Goal: Information Seeking & Learning: Find specific fact

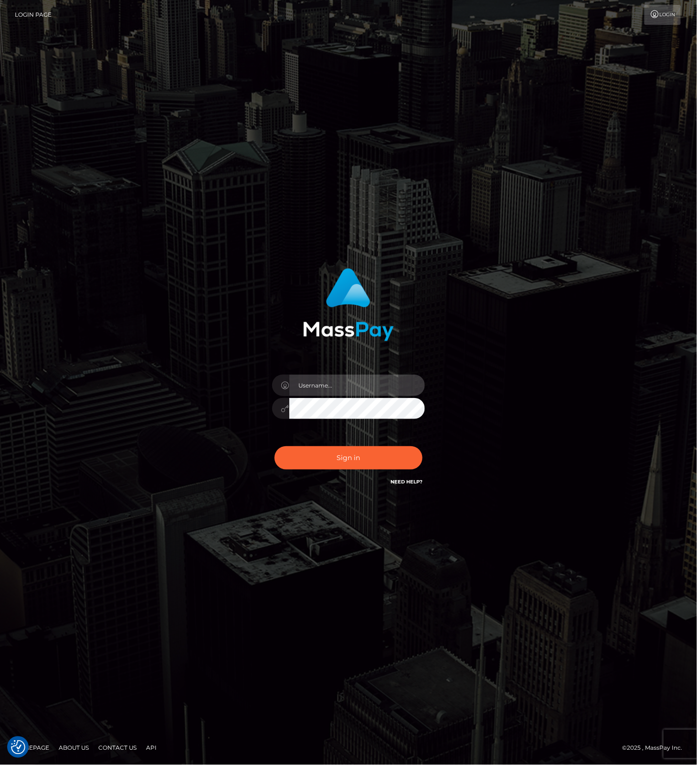
drag, startPoint x: 376, startPoint y: 393, endPoint x: 426, endPoint y: 387, distance: 50.1
click at [376, 393] on input "text" at bounding box center [357, 385] width 136 height 21
click at [0, 765] on com-1password-button at bounding box center [0, 765] width 0 height 0
type input "leslie.throne"
click at [340, 454] on button "Sign in" at bounding box center [348, 457] width 148 height 23
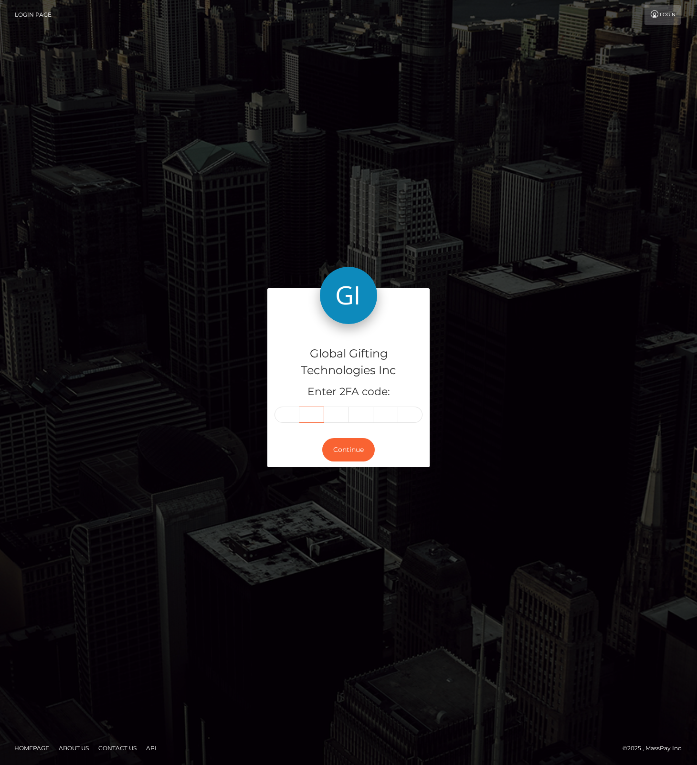
type input "7"
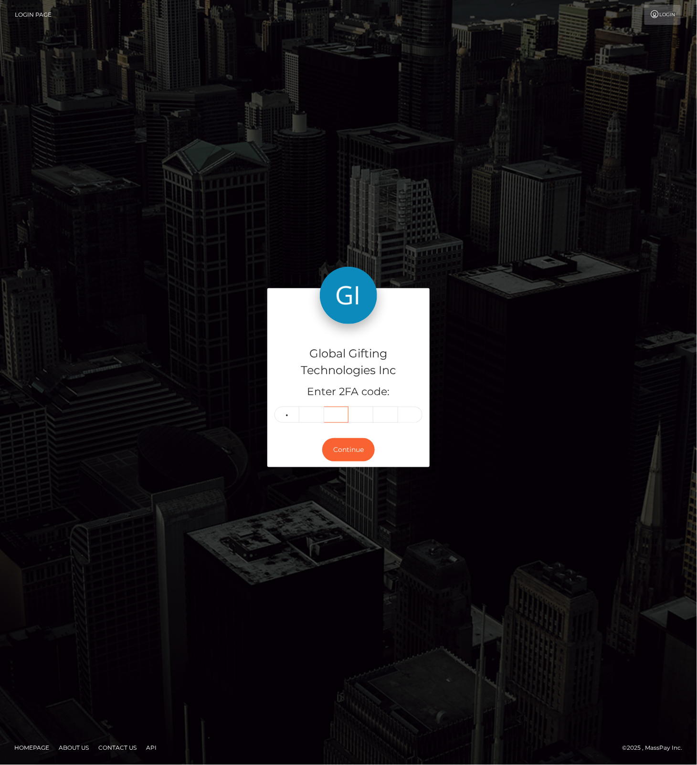
type input "7"
type input "3"
type input "4"
type input "5"
type input "7"
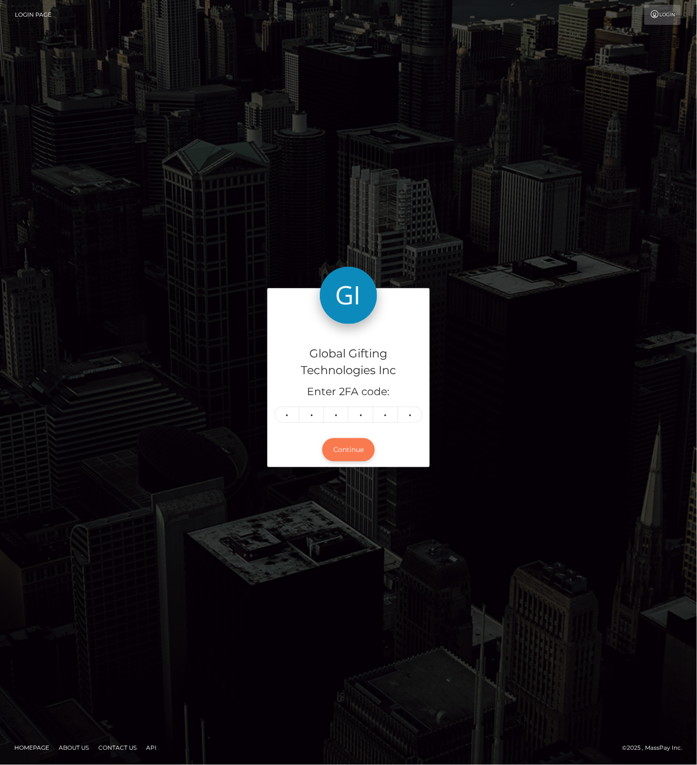
click at [349, 448] on button "Continue" at bounding box center [348, 449] width 52 height 23
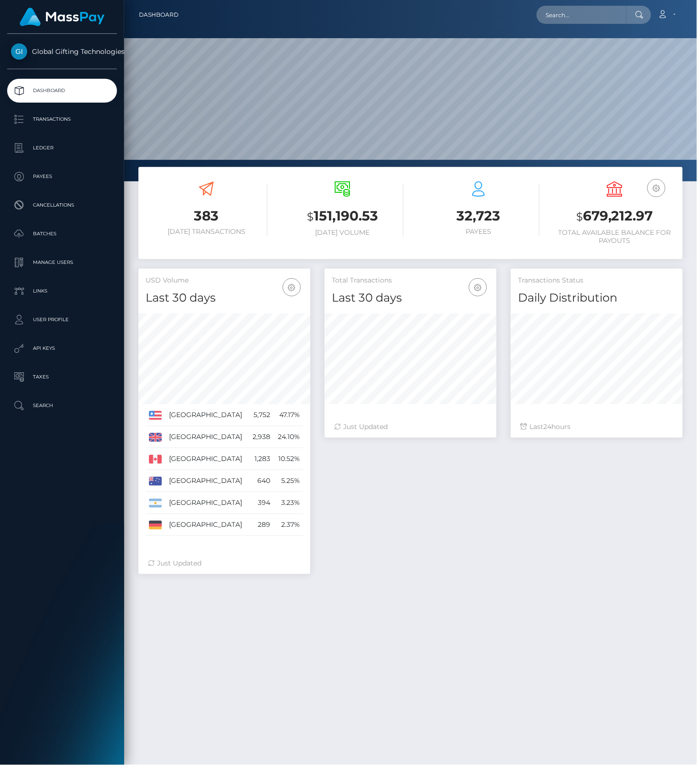
scroll to position [169, 171]
click at [586, 14] on input "text" at bounding box center [581, 15] width 90 height 18
paste input "Hi1FNB13BNascUHM6hN2beqS9fs1"
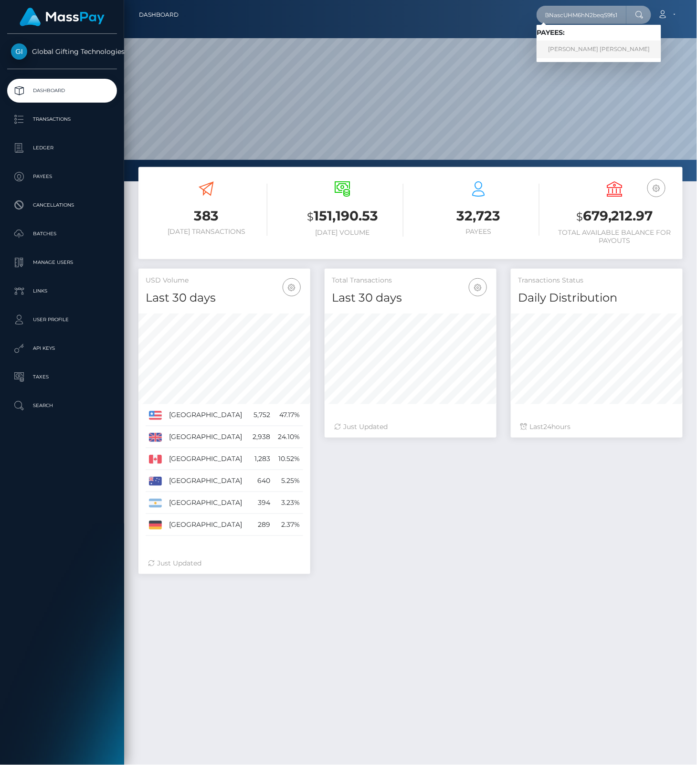
type input "Hi1FNB13BNascUHM6hN2beqS9fs1"
click at [581, 47] on link "[PERSON_NAME] [PERSON_NAME]" at bounding box center [598, 50] width 125 height 18
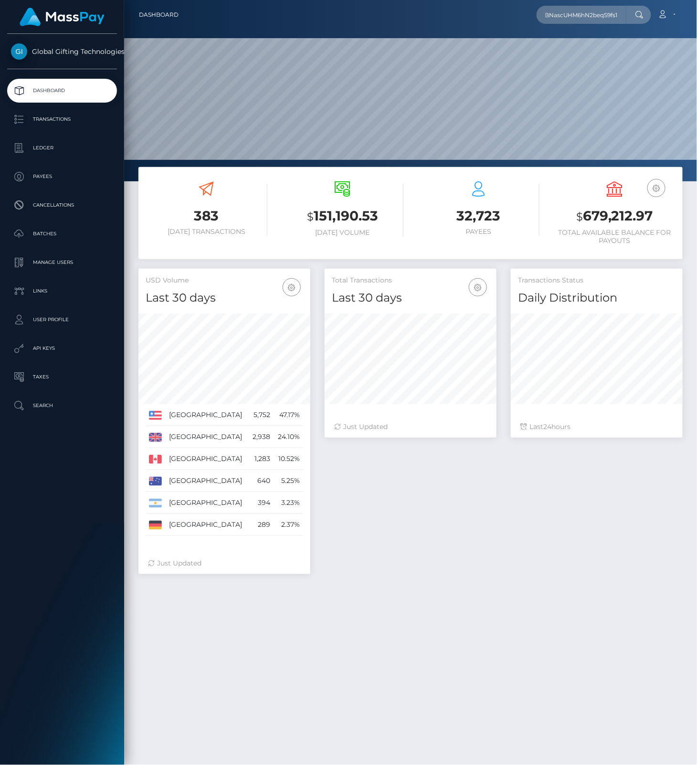
scroll to position [0, 0]
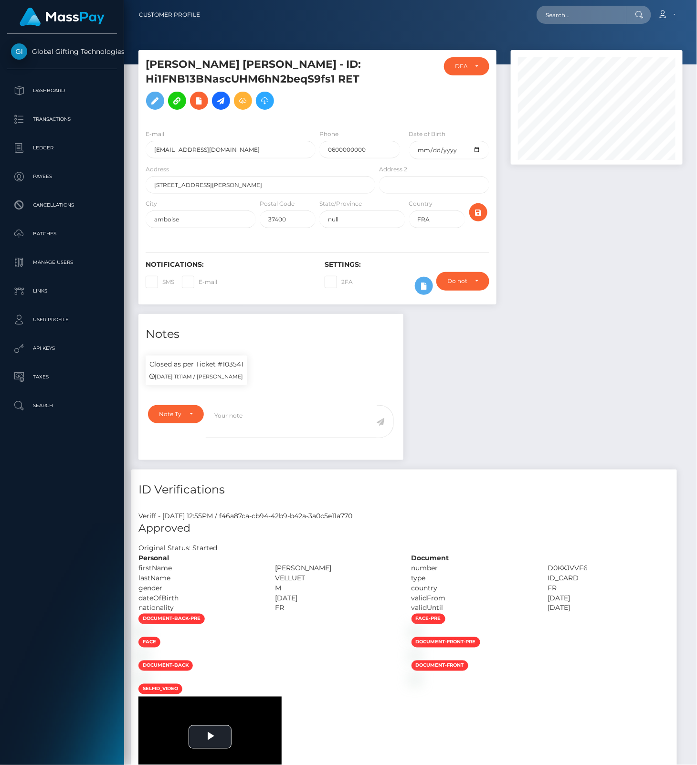
scroll to position [115, 171]
drag, startPoint x: 147, startPoint y: 64, endPoint x: 353, endPoint y: 64, distance: 206.2
click at [353, 64] on h5 "[PERSON_NAME] [PERSON_NAME] - ID: Hi1FNB13BNascUHM6hN2beqS9fs1 RET" at bounding box center [258, 85] width 224 height 57
copy h5 "[PERSON_NAME] [PERSON_NAME]"
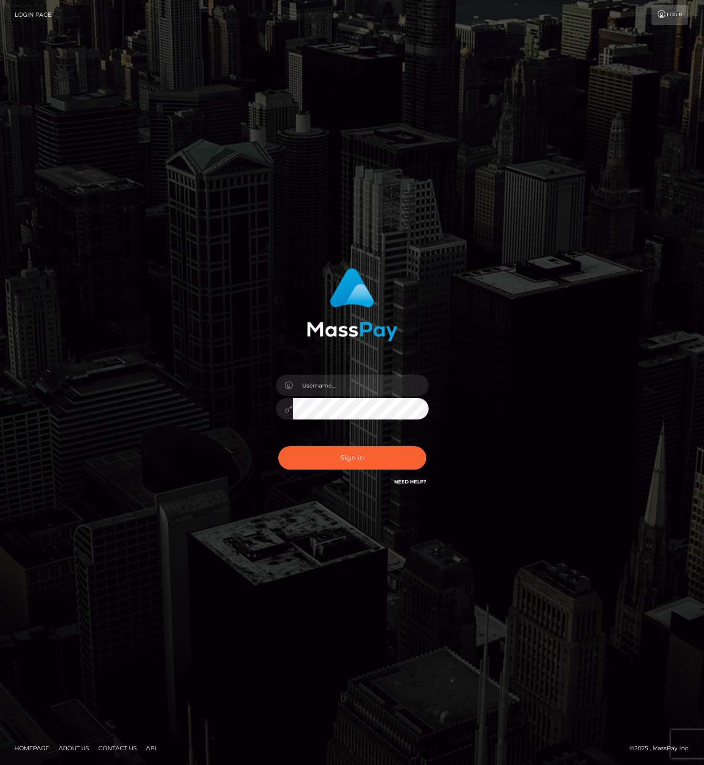
click at [384, 379] on input "text" at bounding box center [361, 385] width 136 height 21
click at [0, 765] on com-1password-button at bounding box center [0, 765] width 0 height 0
type input "leslie.throne"
click at [361, 462] on button "Sign in" at bounding box center [352, 457] width 148 height 23
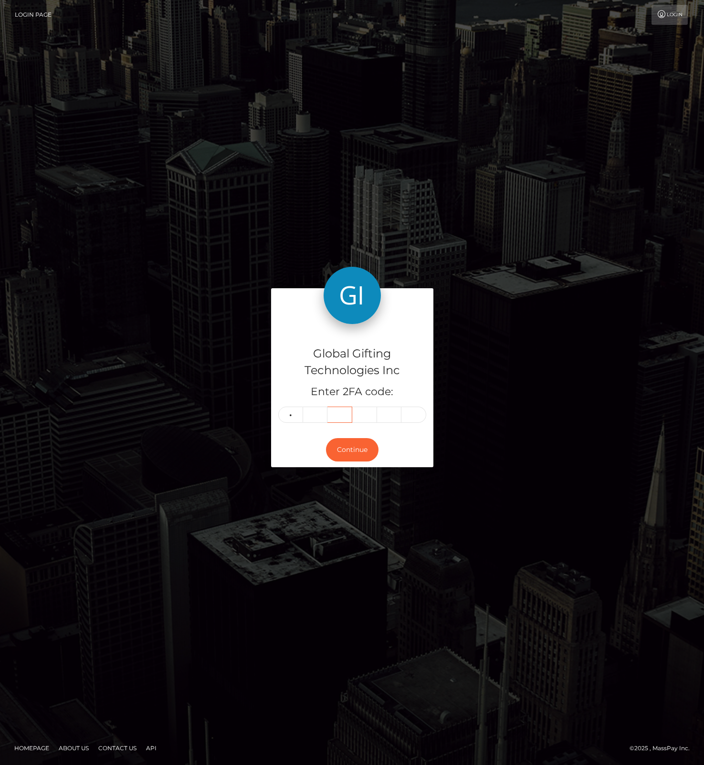
type input "0"
type input "8"
type input "2"
type input "3"
type input "6"
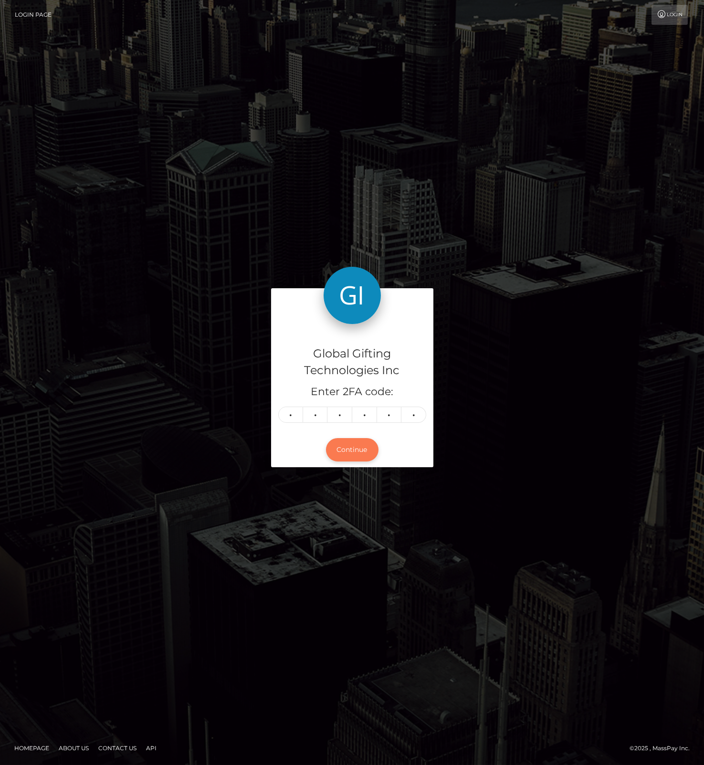
click at [343, 446] on button "Continue" at bounding box center [352, 449] width 52 height 23
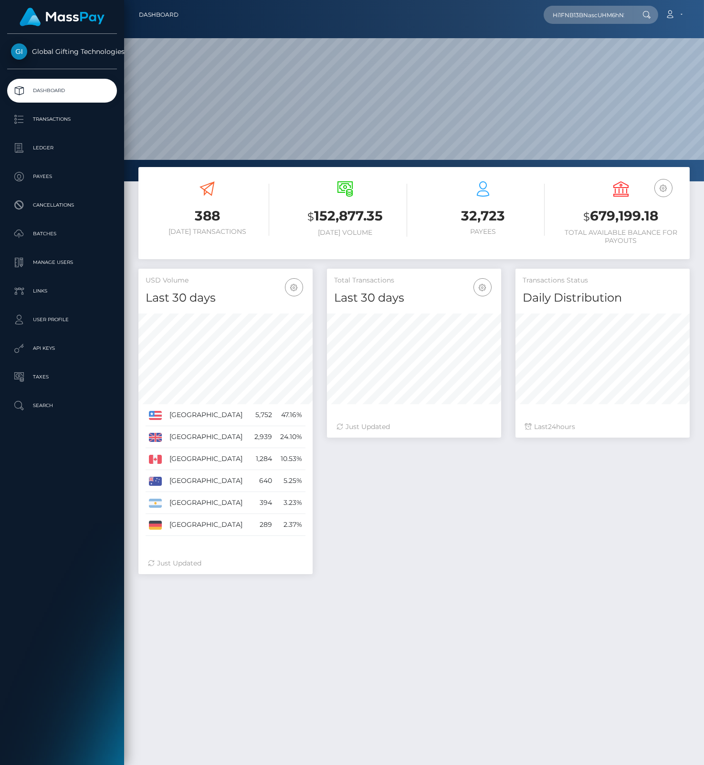
scroll to position [169, 174]
click at [601, 16] on input "Hi1FNB13BNascUHM6hN2beqS9fs1" at bounding box center [589, 15] width 90 height 18
type input "Hi1FNB13BNascUHM6hN2beqS9fs1"
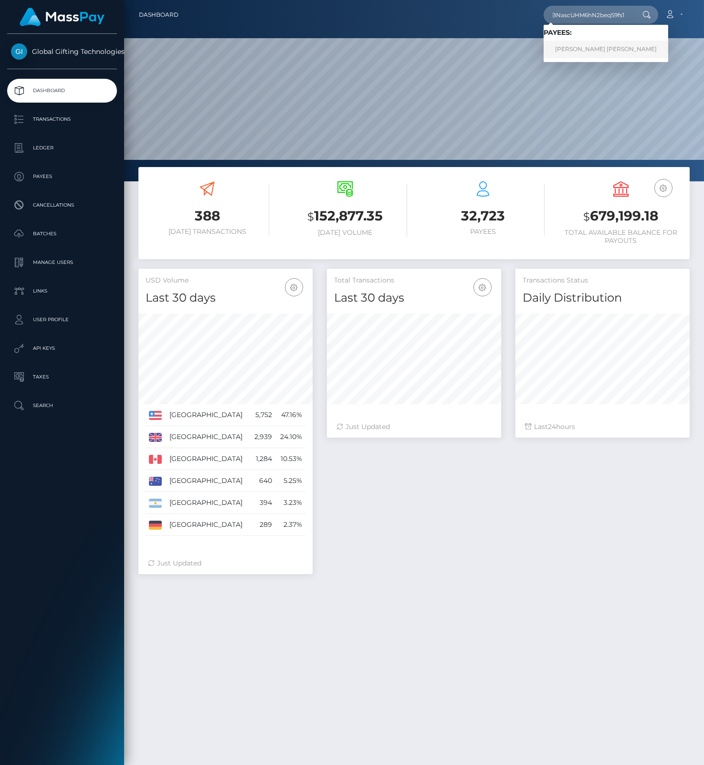
click at [597, 49] on link "HUGO NICOLAS MICHEL VELLUET RET" at bounding box center [606, 50] width 125 height 18
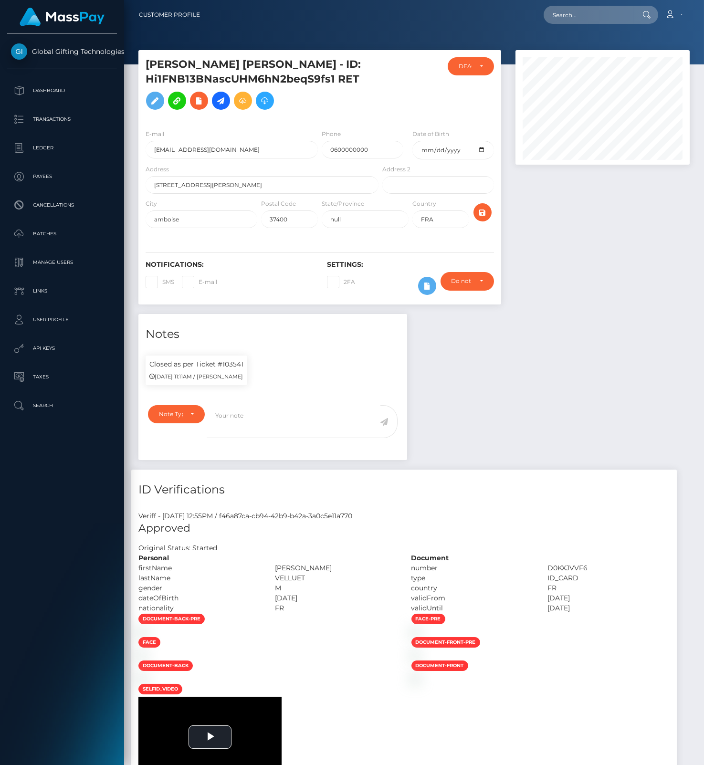
scroll to position [115, 174]
click at [152, 62] on h5 "[PERSON_NAME] [PERSON_NAME] - ID: Hi1FNB13BNascUHM6hN2beqS9fs1 RET" at bounding box center [260, 85] width 228 height 57
copy h5 "[PERSON_NAME]"
click at [288, 64] on h5 "HUGO NICOLAS MICHEL VELLUET RET - ID: Hi1FNB13BNascUHM6hN2beqS9fs1 RET" at bounding box center [260, 85] width 228 height 57
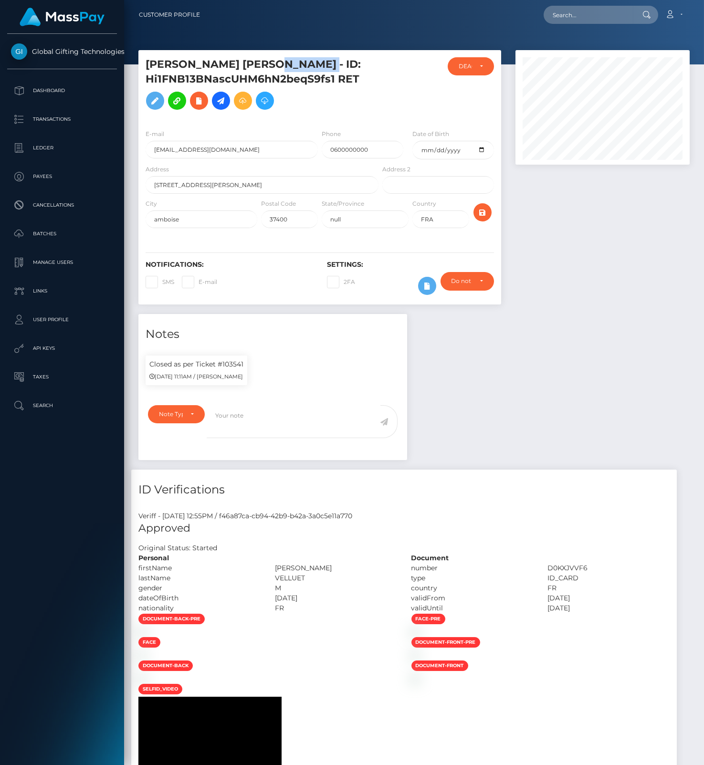
click at [288, 64] on h5 "[PERSON_NAME] [PERSON_NAME] - ID: Hi1FNB13BNascUHM6hN2beqS9fs1 RET" at bounding box center [260, 85] width 228 height 57
copy h5 "VELLUET"
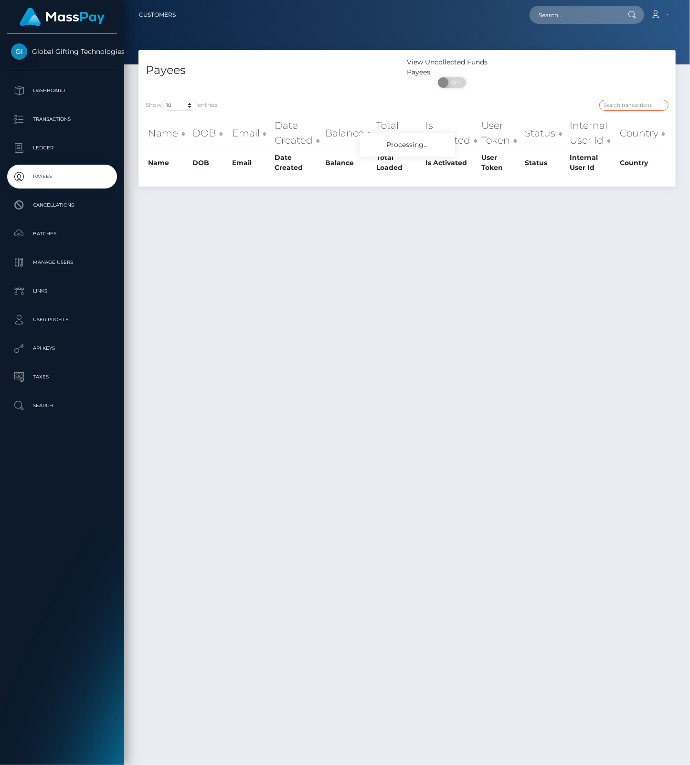
click at [628, 107] on input "search" at bounding box center [633, 105] width 69 height 11
paste input "[PERSON_NAME]"
click at [629, 102] on input "[PERSON_NAME]" at bounding box center [633, 105] width 69 height 11
paste input "VELLUET"
click at [643, 105] on input "HUGO VELLUET" at bounding box center [633, 105] width 69 height 11
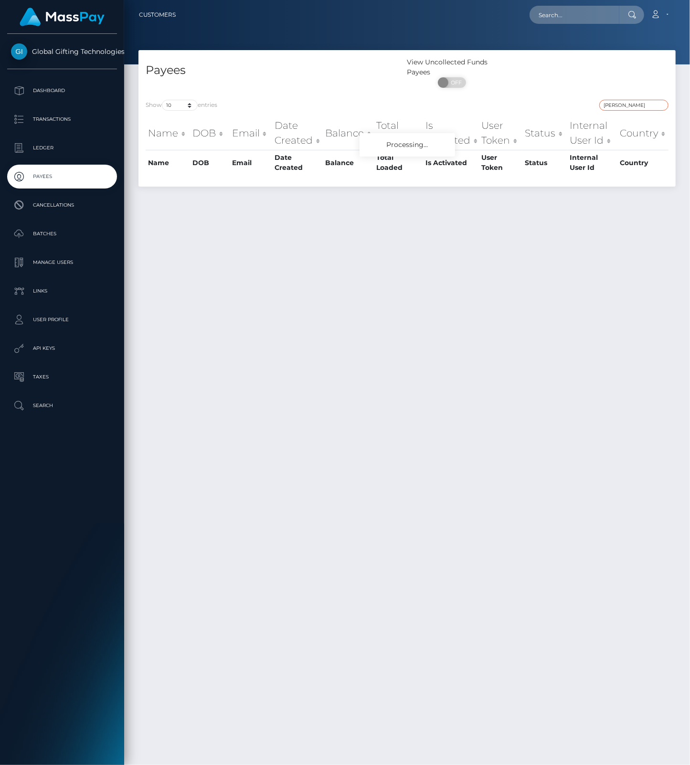
type input "HUGO VELLUET"
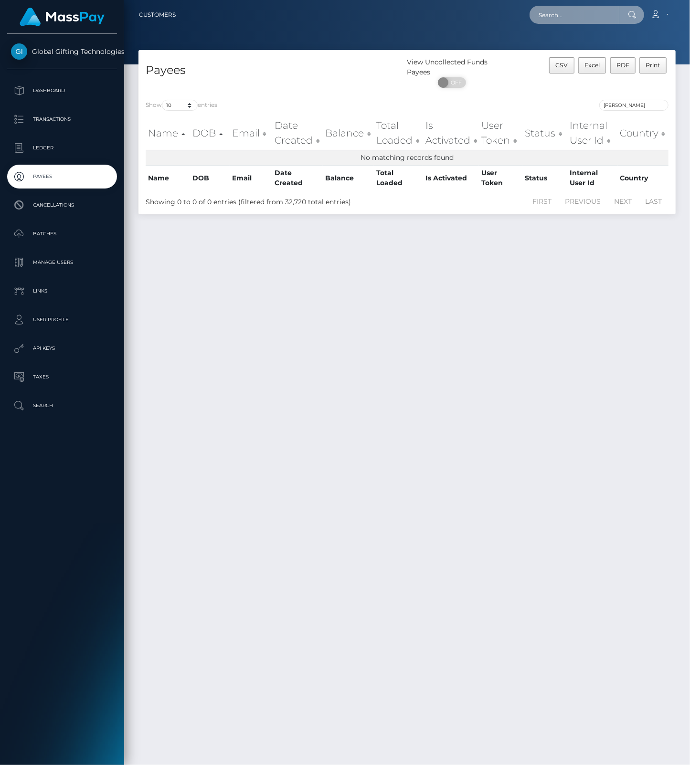
click at [554, 18] on input "text" at bounding box center [574, 15] width 90 height 18
paste input "VELLUET"
click at [550, 16] on input "VELLUET" at bounding box center [574, 15] width 90 height 18
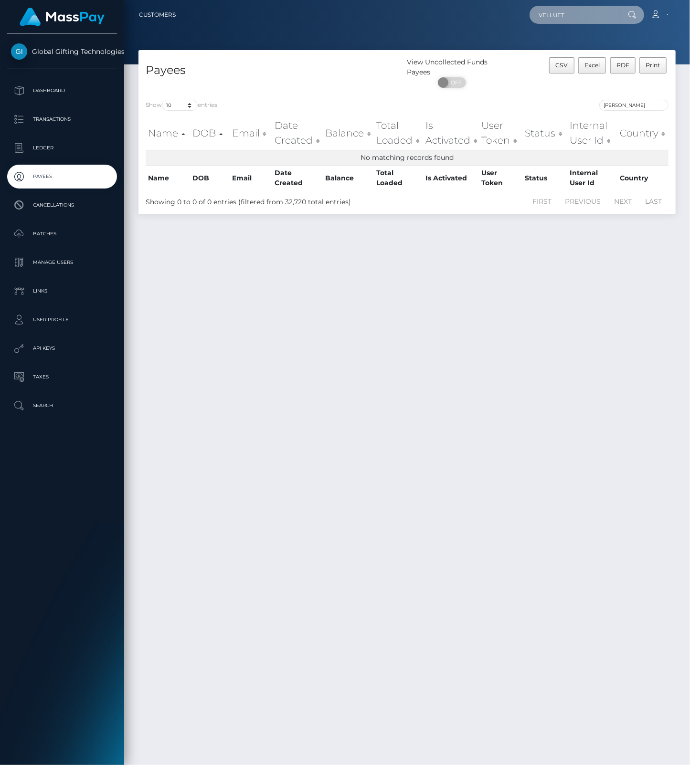
paste input "Hi1FNB13BNascUHM6hN2beqS9fs1"
type input "Hi1FNB13BNascUHM6hN2beqS9fs1"
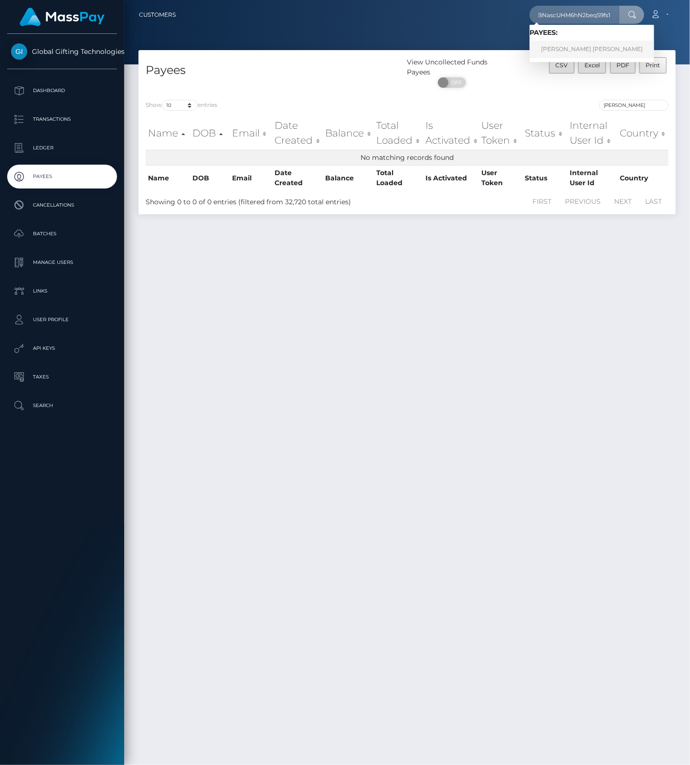
scroll to position [0, 0]
click at [573, 49] on link "HUGO NICOLAS MICHEL VELLUET RET" at bounding box center [591, 50] width 125 height 18
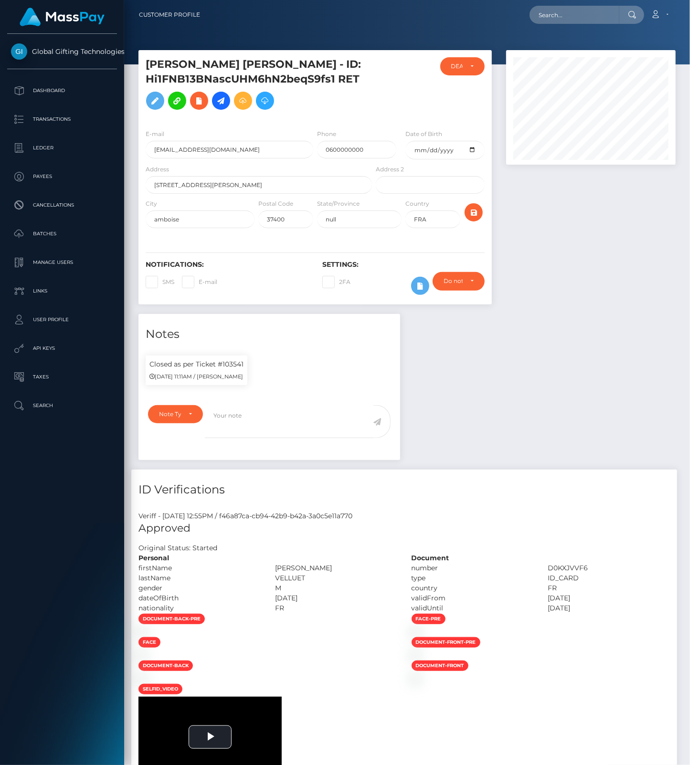
scroll to position [115, 169]
drag, startPoint x: 147, startPoint y: 63, endPoint x: 330, endPoint y: 57, distance: 183.3
click at [330, 57] on h5 "[PERSON_NAME] [PERSON_NAME] - ID: Hi1FNB13BNascUHM6hN2beqS9fs1 RET" at bounding box center [256, 85] width 221 height 57
copy h5 "HUGO NICOLAS MICHEL VELLUET"
click at [578, 15] on input "text" at bounding box center [574, 15] width 90 height 18
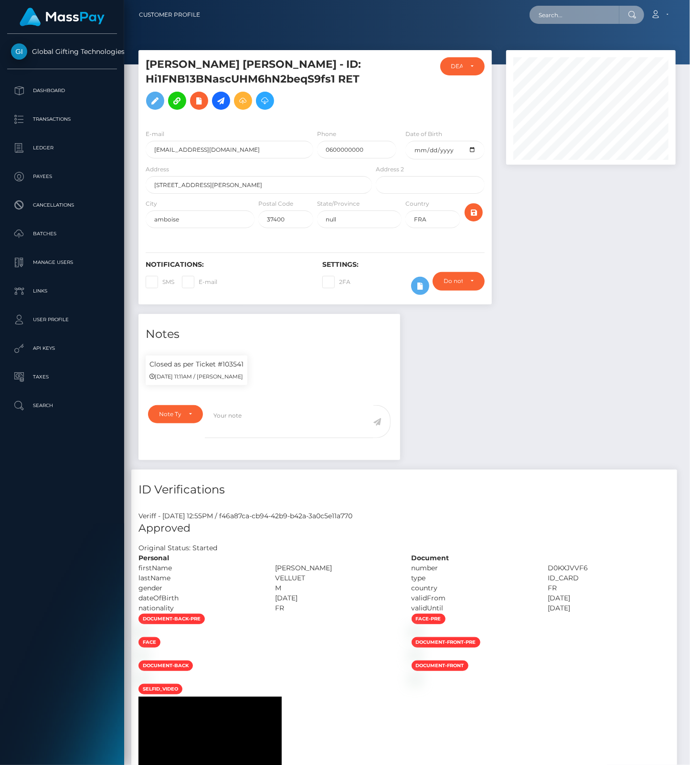
paste input "HUGO NICOLAS MICHEL VELLUET"
type input "HUGO NICOLAS MICHEL VELLUET"
click at [50, 402] on p "Search" at bounding box center [62, 406] width 102 height 14
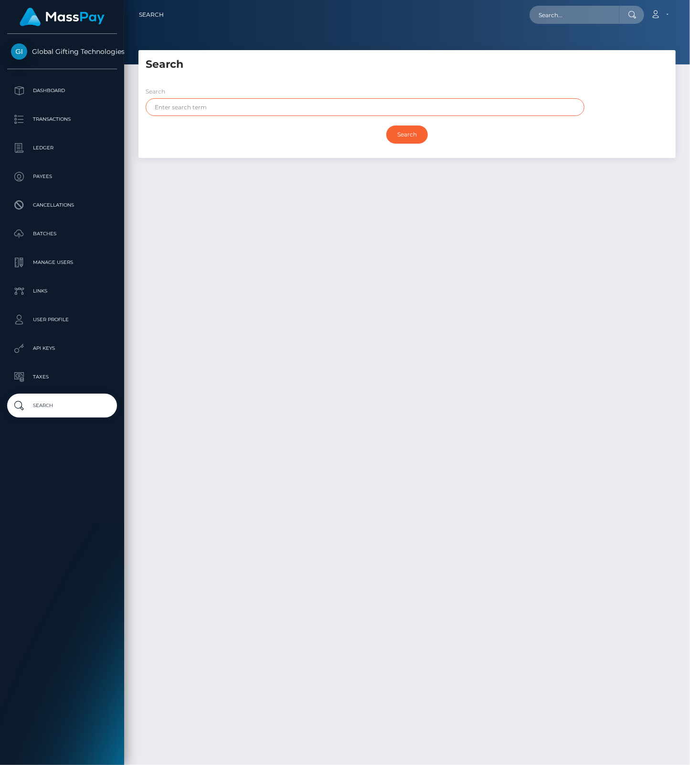
click at [210, 111] on input "text" at bounding box center [365, 107] width 439 height 18
paste input "[PERSON_NAME]"
click at [412, 132] on input "Search" at bounding box center [407, 135] width 42 height 18
click at [283, 105] on input "[PERSON_NAME]" at bounding box center [365, 107] width 439 height 18
click at [400, 128] on input "Search" at bounding box center [407, 135] width 42 height 18
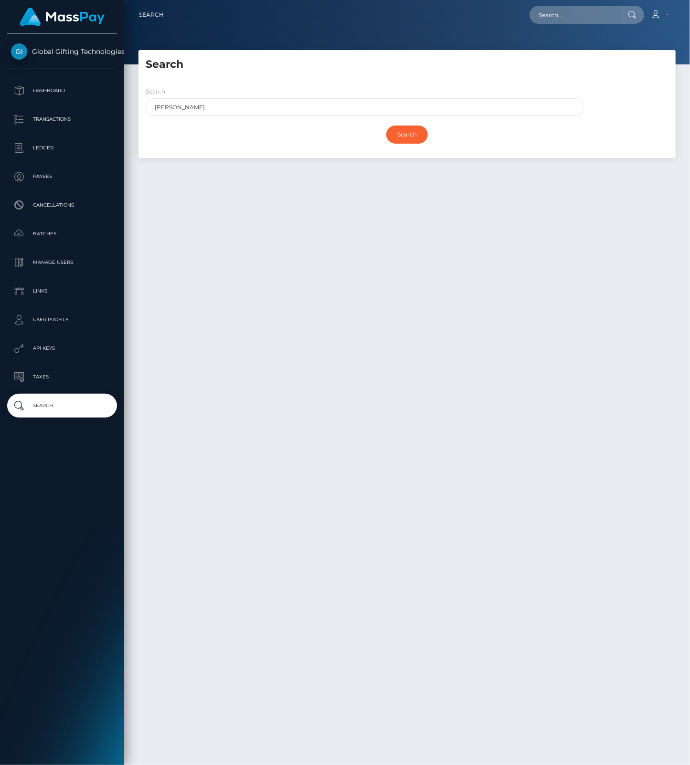
click at [295, 95] on div "Search HUGO NICOLAS MICHEL VELLUET" at bounding box center [365, 101] width 439 height 30
click at [296, 103] on input "HUGO NICOLAS MICHEL VELLUET" at bounding box center [365, 107] width 439 height 18
click at [216, 101] on input "HUGO NICOLAS MICHEL VELLUET" at bounding box center [365, 107] width 439 height 18
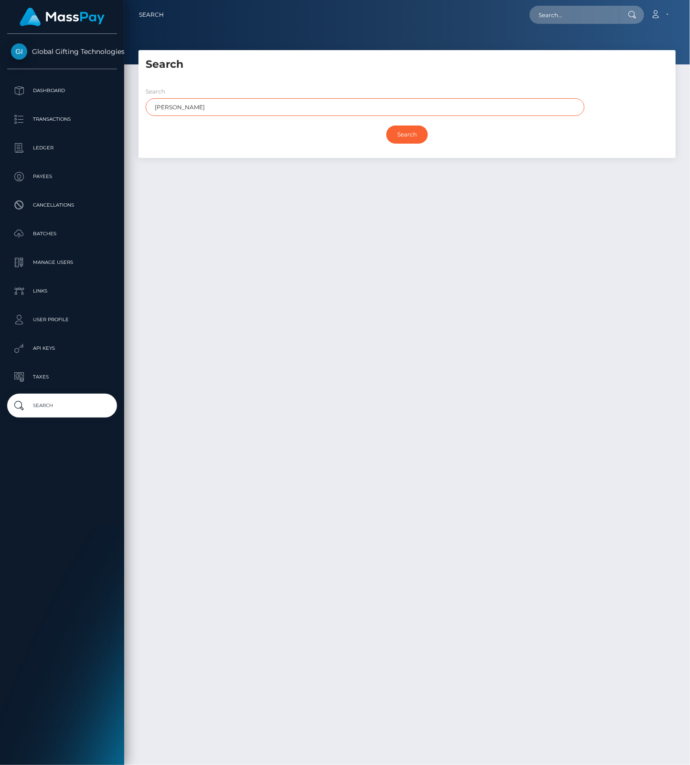
click at [216, 101] on input "HUGO NICOLAS MICHEL VELLUET" at bounding box center [365, 107] width 439 height 18
paste input "i1FNB13BNascUHM6hN2beqS9fs1"
type input "Hi1FNB13BNascUHM6hN2beqS9fs1"
click at [412, 132] on input "Search" at bounding box center [407, 135] width 42 height 18
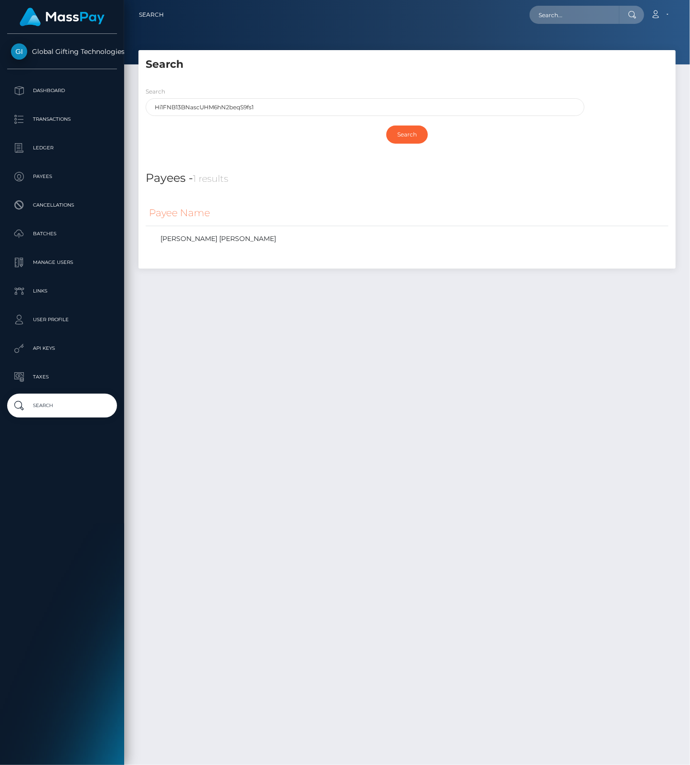
click at [197, 208] on th "Payee Name" at bounding box center [407, 213] width 523 height 26
click at [201, 243] on link "HUGO NICOLAS MICHEL VELLUET RET" at bounding box center [407, 239] width 516 height 14
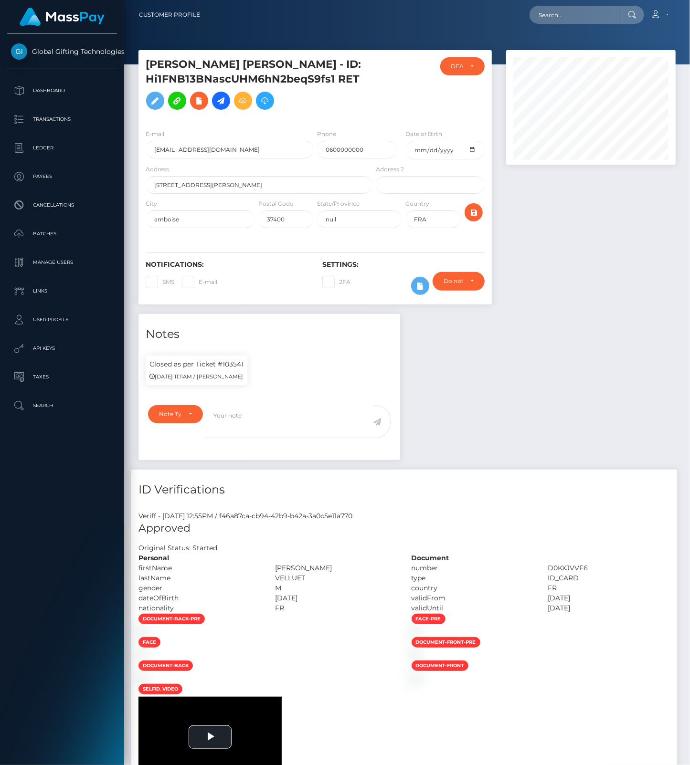
scroll to position [115, 169]
click at [183, 99] on icon at bounding box center [176, 101] width 11 height 12
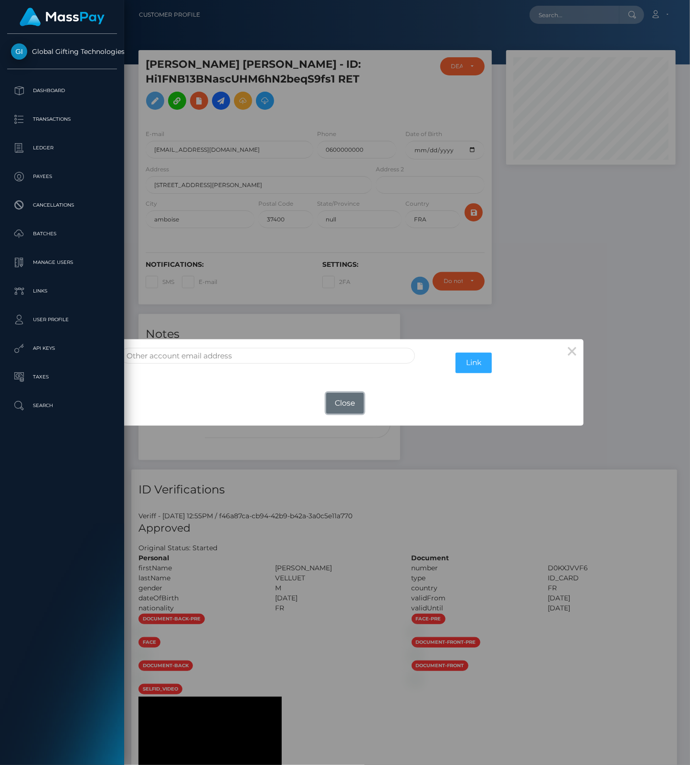
click at [340, 400] on button "Close" at bounding box center [344, 403] width 37 height 21
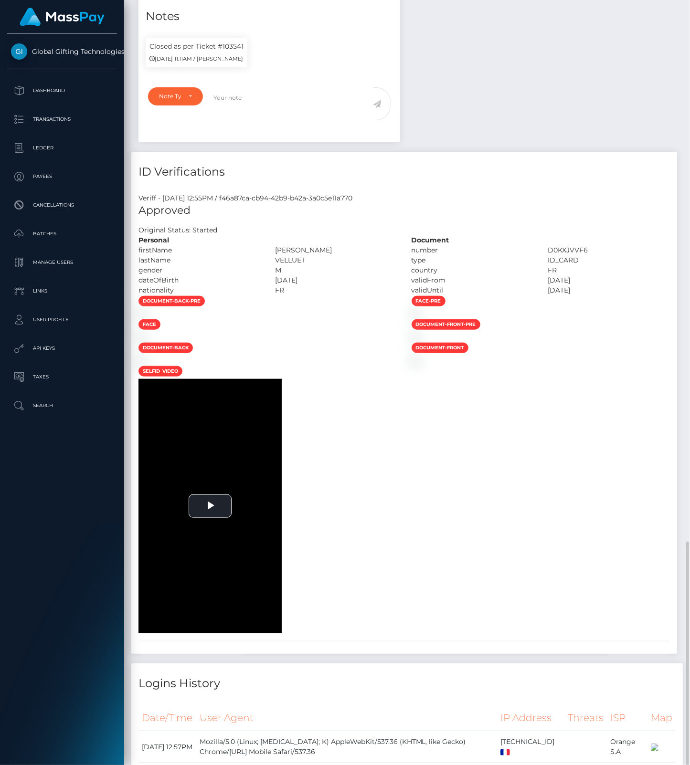
scroll to position [636, 0]
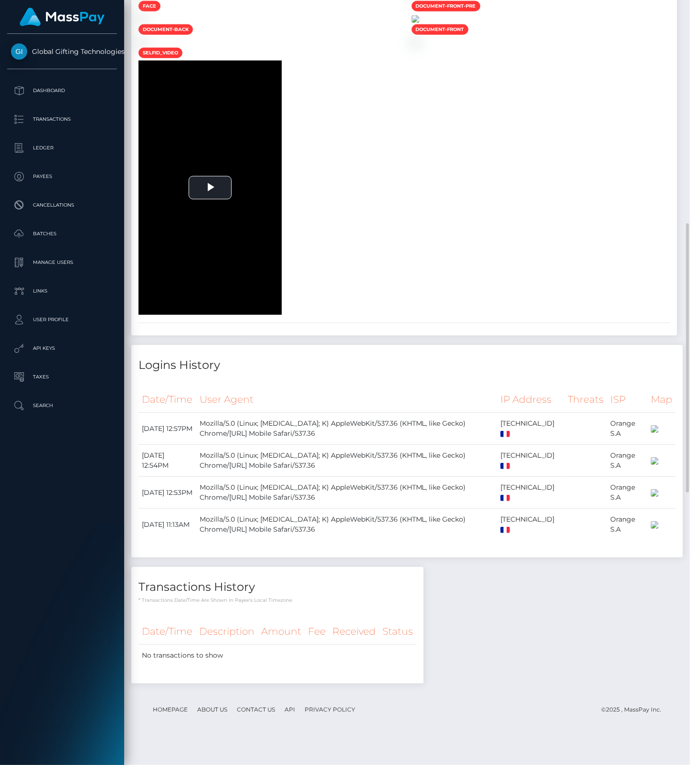
click at [419, 23] on img at bounding box center [415, 19] width 8 height 8
